Goal: Transaction & Acquisition: Purchase product/service

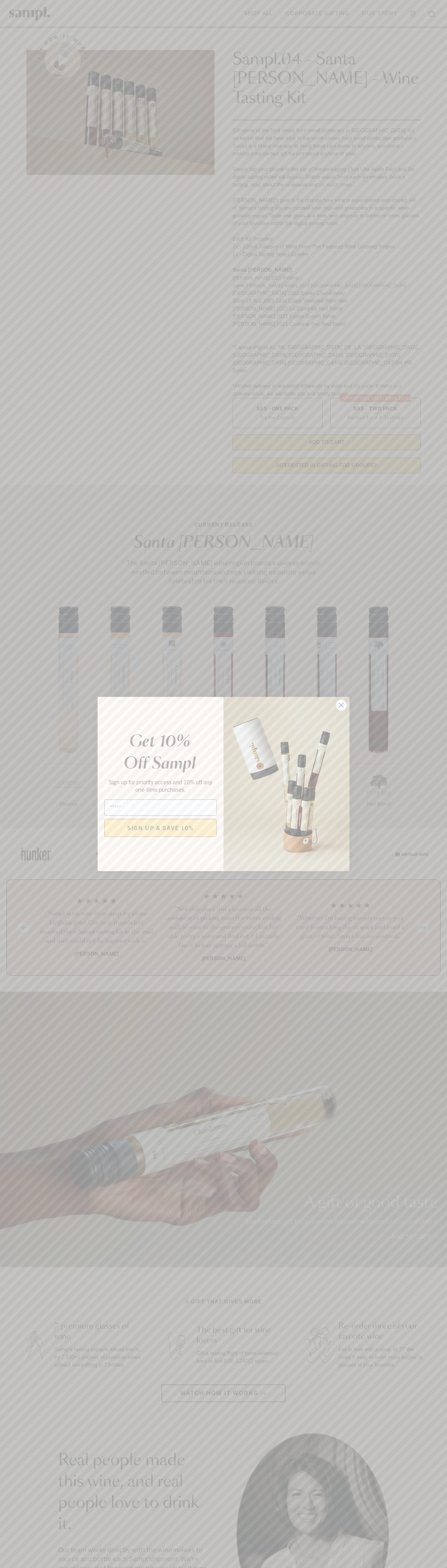
click at [342, 705] on icon "Close dialog" at bounding box center [341, 705] width 4 height 4
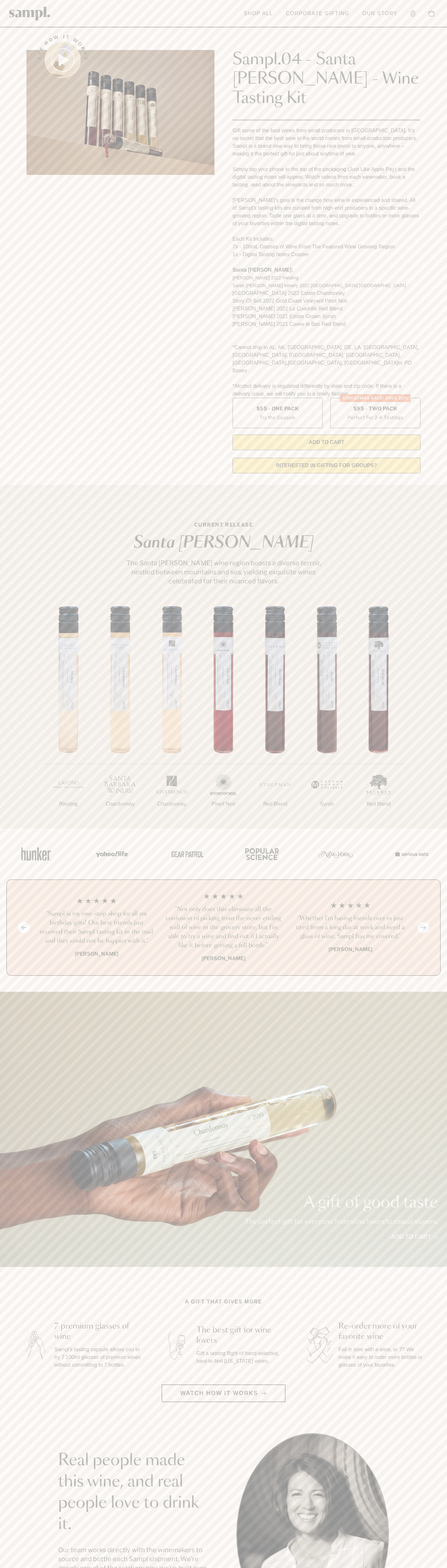
click at [332, 3] on header "Toggle navigation menu Shop All Corporate Gifting Our Story Account Story Shop …" at bounding box center [224, 14] width 447 height 27
click at [278, 1568] on html "Skip to main content Toggle navigation menu Shop All Corporate Gifting Our Stor…" at bounding box center [224, 1304] width 447 height 2608
click at [375, 398] on label "Christmas SALE! Save 20% $95 - Two Pack Perfect For 2-4 Tastings" at bounding box center [375, 412] width 90 height 30
